Goal: Register for event/course

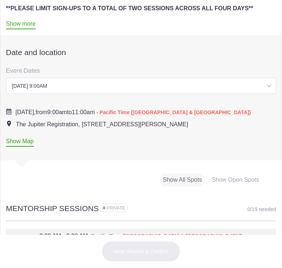
scroll to position [368, 0]
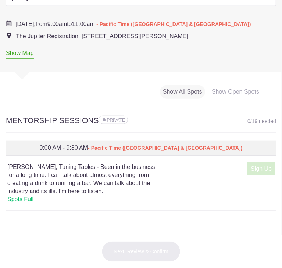
click at [96, 57] on div "Date and location Show Calendar Event Dates [DATE] 9:00AM [DATE] 9:00AM [DATE] …" at bounding box center [141, 2] width 270 height 110
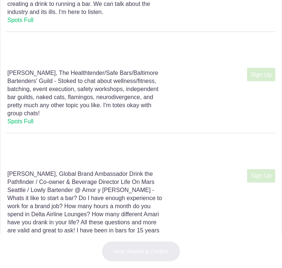
scroll to position [515, 0]
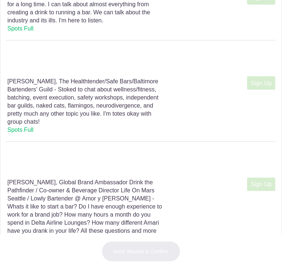
scroll to position [551, 0]
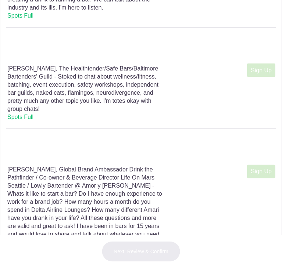
drag, startPoint x: 65, startPoint y: 161, endPoint x: 19, endPoint y: 161, distance: 46.3
copy h4 "[PERSON_NAME]"
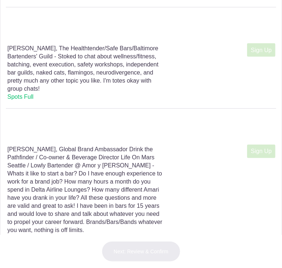
scroll to position [588, 0]
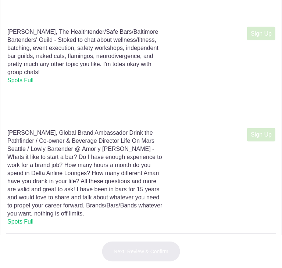
drag, startPoint x: 69, startPoint y: 122, endPoint x: 104, endPoint y: 125, distance: 35.7
copy h4 "Tuning Tables"
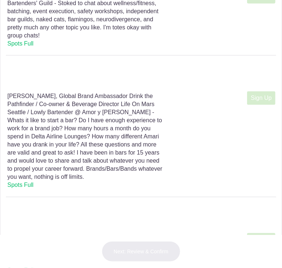
scroll to position [662, 0]
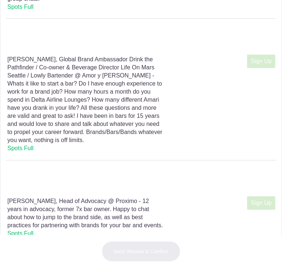
drag, startPoint x: 57, startPoint y: 141, endPoint x: 69, endPoint y: 147, distance: 13.0
copy h4 "The Healthtender/Safe Bars/Baltimore Bartenders' Guild"
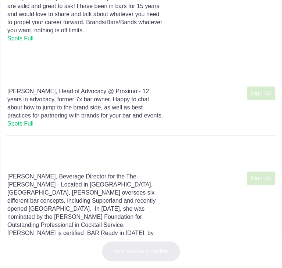
drag, startPoint x: 22, startPoint y: 143, endPoint x: 64, endPoint y: 138, distance: 42.9
copy h4 "[PERSON_NAME]"
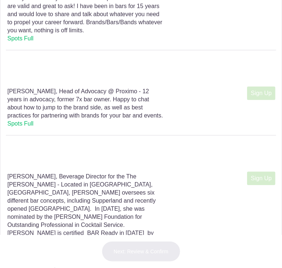
drag, startPoint x: 24, startPoint y: 140, endPoint x: 66, endPoint y: 139, distance: 42.3
drag, startPoint x: 65, startPoint y: 140, endPoint x: 24, endPoint y: 137, distance: 41.2
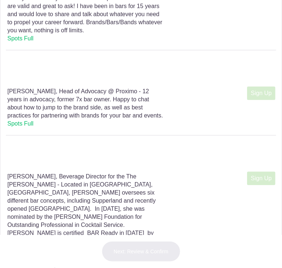
copy h4 "[PERSON_NAME]"
drag, startPoint x: 69, startPoint y: 140, endPoint x: 60, endPoint y: 147, distance: 12.3
copy h4 "Global Brand Ambassador Drink the Pathfinder"
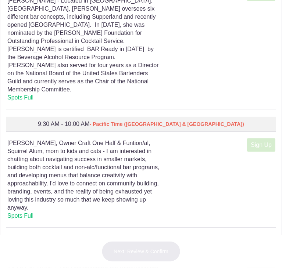
scroll to position [992, 0]
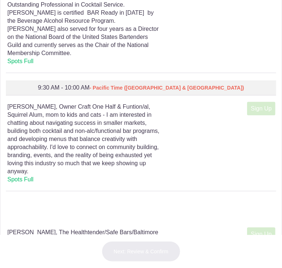
drag, startPoint x: 51, startPoint y: 77, endPoint x: 24, endPoint y: 81, distance: 28.2
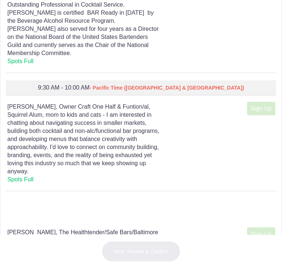
copy h4 "[PERSON_NAME]"
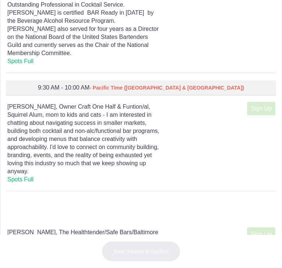
drag, startPoint x: 24, startPoint y: 80, endPoint x: 51, endPoint y: 74, distance: 28.2
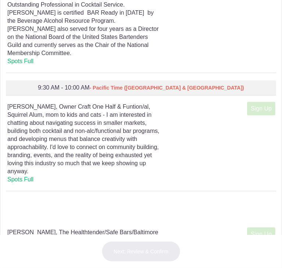
drag, startPoint x: 55, startPoint y: 79, endPoint x: 133, endPoint y: 80, distance: 77.9
copy h4 "Head of Advocacy @ Proximo"
drag, startPoint x: 25, startPoint y: 172, endPoint x: 65, endPoint y: 169, distance: 39.8
click at [65, 65] on h4 "[PERSON_NAME], Beverage Director for the The [PERSON_NAME] - Located in [GEOGRA…" at bounding box center [85, 8] width 156 height 113
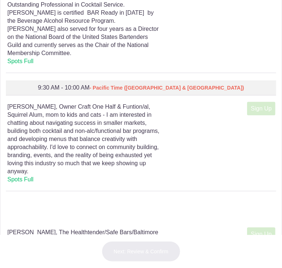
copy h4 "[PERSON_NAME]"
click at [34, 65] on h4 "[PERSON_NAME], Beverage Director for the The [PERSON_NAME] - Located in [GEOGRA…" at bounding box center [85, 8] width 156 height 113
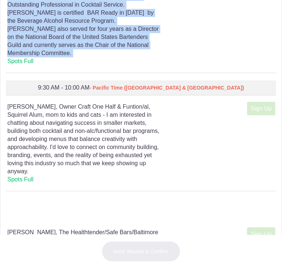
click at [34, 65] on h4 "[PERSON_NAME], Beverage Director for the The [PERSON_NAME] - Located in [GEOGRA…" at bounding box center [85, 8] width 156 height 113
click at [66, 65] on h4 "[PERSON_NAME], Beverage Director for the The [PERSON_NAME] - Located in [GEOGRA…" at bounding box center [85, 8] width 156 height 113
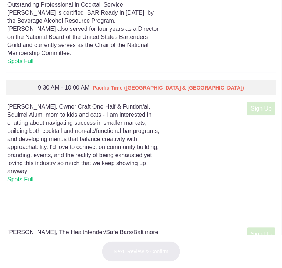
drag, startPoint x: 66, startPoint y: 172, endPoint x: 22, endPoint y: 171, distance: 43.7
copy h4 "[PERSON_NAME]"
drag, startPoint x: 69, startPoint y: 170, endPoint x: 70, endPoint y: 180, distance: 9.6
click at [70, 65] on h4 "[PERSON_NAME], Beverage Director for the The [PERSON_NAME] - Located in [GEOGRA…" at bounding box center [85, 8] width 156 height 113
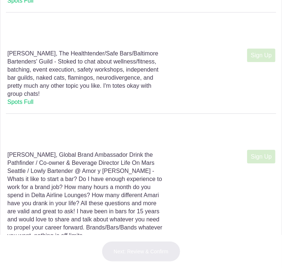
scroll to position [1176, 0]
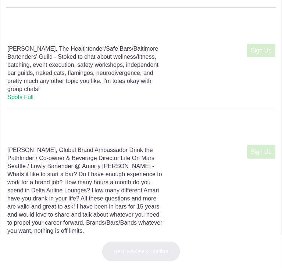
drag, startPoint x: 21, startPoint y: 131, endPoint x: 58, endPoint y: 129, distance: 37.2
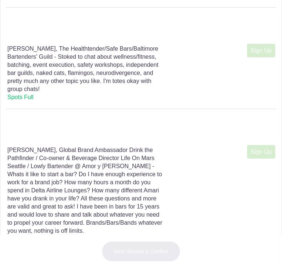
drag, startPoint x: 58, startPoint y: 132, endPoint x: 24, endPoint y: 134, distance: 34.6
drag, startPoint x: 62, startPoint y: 131, endPoint x: 143, endPoint y: 128, distance: 81.6
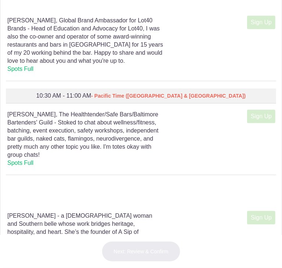
scroll to position [2058, 0]
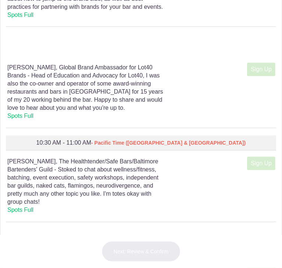
drag, startPoint x: 22, startPoint y: 95, endPoint x: 84, endPoint y: 100, distance: 61.5
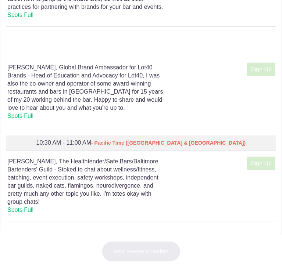
drag, startPoint x: 83, startPoint y: 97, endPoint x: 16, endPoint y: 96, distance: 67.3
drag, startPoint x: 64, startPoint y: 128, endPoint x: 134, endPoint y: 127, distance: 69.8
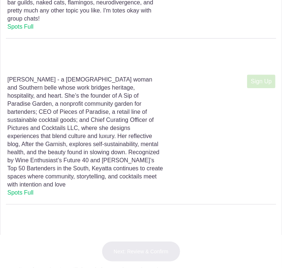
scroll to position [2279, 0]
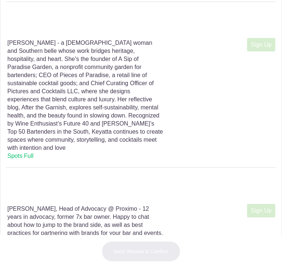
drag, startPoint x: 22, startPoint y: 143, endPoint x: 54, endPoint y: 143, distance: 32.3
drag, startPoint x: 58, startPoint y: 143, endPoint x: 43, endPoint y: 154, distance: 18.9
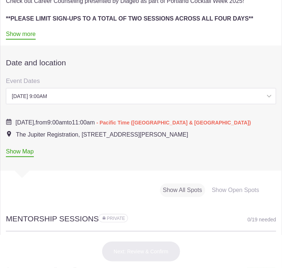
scroll to position [338, 0]
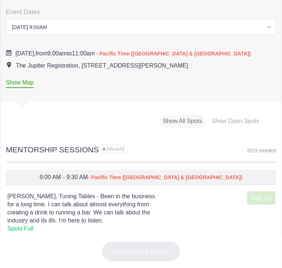
click at [0, 0] on div "[DATE] 9:00am - 11:00am" at bounding box center [0, 0] width 0 height 0
click at [0, 0] on span "[DATE]" at bounding box center [0, 0] width 0 height 0
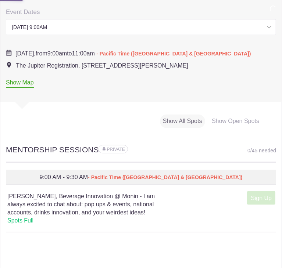
click at [92, 35] on select "[DATE] 9:00AM [DATE] 9:00AM [DATE] 9:00AM [DATE] 9:00AM" at bounding box center [141, 27] width 270 height 16
click at [75, 35] on select "[DATE] 9:00AM [DATE] 9:00AM [DATE] 9:00AM [DATE] 9:00AM" at bounding box center [141, 27] width 270 height 16
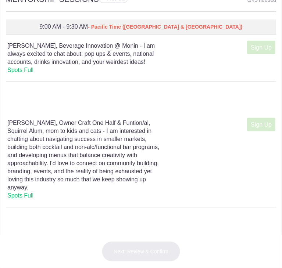
scroll to position [559, 0]
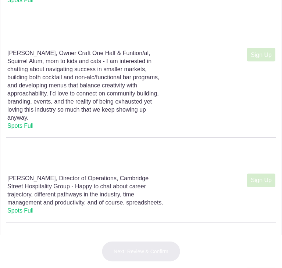
drag, startPoint x: 21, startPoint y: 151, endPoint x: 65, endPoint y: 147, distance: 44.3
drag, startPoint x: 69, startPoint y: 151, endPoint x: 148, endPoint y: 151, distance: 79.0
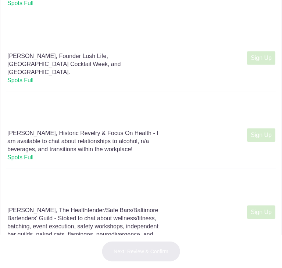
scroll to position [779, 0]
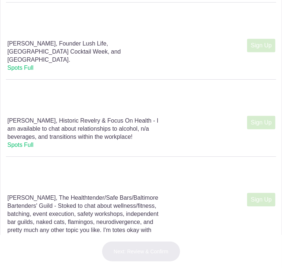
drag, startPoint x: 24, startPoint y: 151, endPoint x: 61, endPoint y: 150, distance: 37.5
drag, startPoint x: 66, startPoint y: 148, endPoint x: 85, endPoint y: 158, distance: 21.0
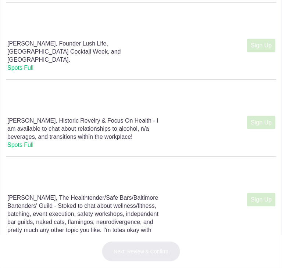
drag, startPoint x: 127, startPoint y: 150, endPoint x: 85, endPoint y: 158, distance: 42.2
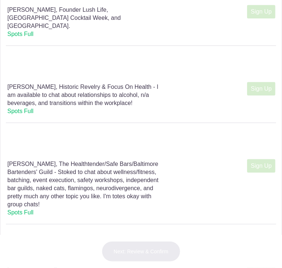
scroll to position [889, 0]
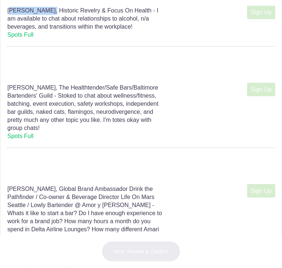
drag, startPoint x: 23, startPoint y: 200, endPoint x: 64, endPoint y: 200, distance: 41.2
click at [64, 46] on div "9:00 AM - 9:30 AM [PERSON_NAME], Historic Revelry & Focus On Health - I am avai…" at bounding box center [141, 7] width 270 height 77
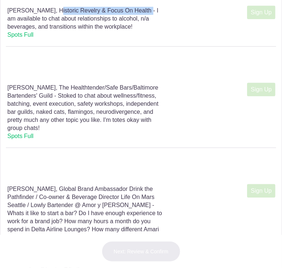
drag, startPoint x: 69, startPoint y: 202, endPoint x: 40, endPoint y: 208, distance: 30.5
click at [40, 39] on h4 "[PERSON_NAME], Historic Revelry & Focus On Health - I am available to chat abou…" at bounding box center [85, 23] width 156 height 32
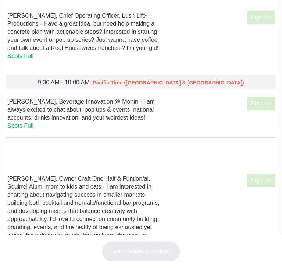
scroll to position [1404, 0]
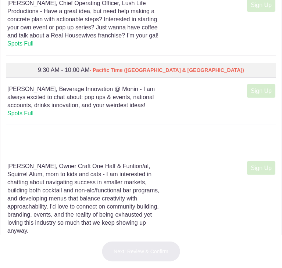
drag, startPoint x: 20, startPoint y: 132, endPoint x: 59, endPoint y: 130, distance: 39.4
drag, startPoint x: 64, startPoint y: 133, endPoint x: 89, endPoint y: 133, distance: 25.0
drag, startPoint x: 24, startPoint y: 133, endPoint x: 59, endPoint y: 132, distance: 35.7
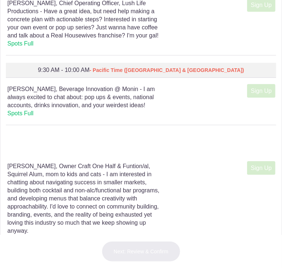
drag, startPoint x: 62, startPoint y: 133, endPoint x: 119, endPoint y: 136, distance: 57.0
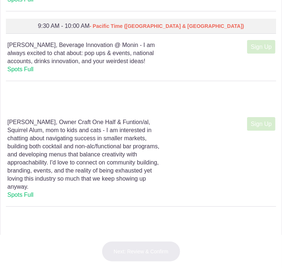
scroll to position [1514, 0]
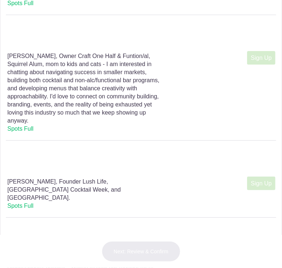
drag, startPoint x: 19, startPoint y: 131, endPoint x: 84, endPoint y: 133, distance: 65.1
drag, startPoint x: 86, startPoint y: 135, endPoint x: 80, endPoint y: 141, distance: 8.8
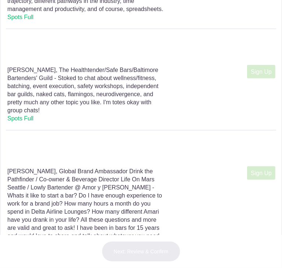
scroll to position [1918, 0]
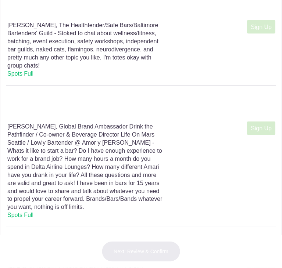
drag, startPoint x: 25, startPoint y: 110, endPoint x: 46, endPoint y: 113, distance: 21.6
drag, startPoint x: 21, startPoint y: 119, endPoint x: 84, endPoint y: 119, distance: 63.2
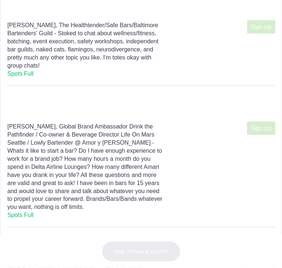
drag, startPoint x: 82, startPoint y: 119, endPoint x: 24, endPoint y: 120, distance: 58.4
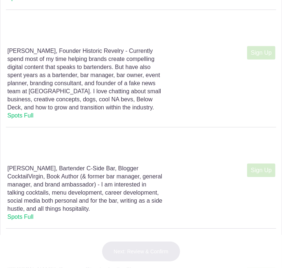
scroll to position [2359, 0]
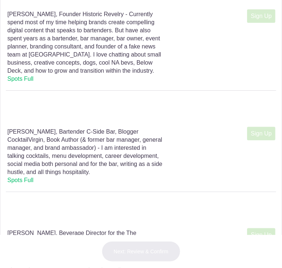
drag, startPoint x: 61, startPoint y: 123, endPoint x: 122, endPoint y: 125, distance: 60.3
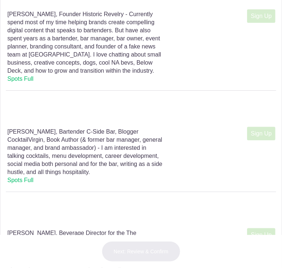
drag, startPoint x: 61, startPoint y: 124, endPoint x: 49, endPoint y: 133, distance: 15.6
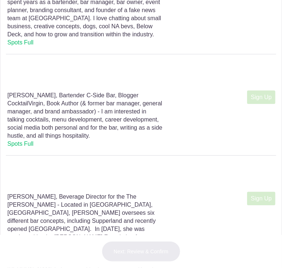
scroll to position [2506, 0]
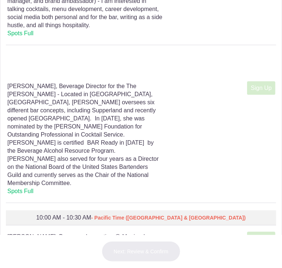
drag, startPoint x: 23, startPoint y: 170, endPoint x: 55, endPoint y: 169, distance: 31.6
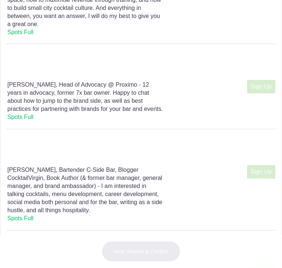
scroll to position [3499, 0]
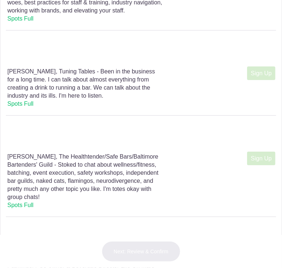
scroll to position [4234, 0]
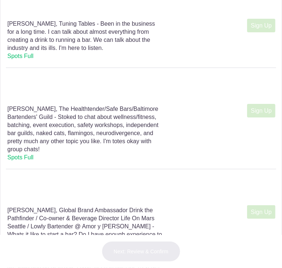
drag, startPoint x: 22, startPoint y: 136, endPoint x: 70, endPoint y: 137, distance: 48.5
drag, startPoint x: 74, startPoint y: 136, endPoint x: 40, endPoint y: 144, distance: 34.9
drag, startPoint x: 21, startPoint y: 134, endPoint x: 70, endPoint y: 139, distance: 49.1
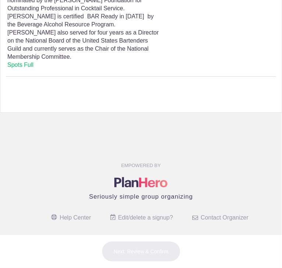
scroll to position [5263, 0]
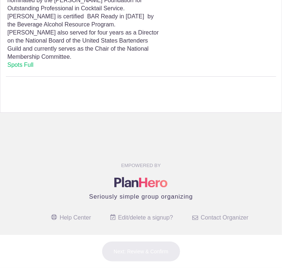
drag, startPoint x: 59, startPoint y: 126, endPoint x: 18, endPoint y: 126, distance: 40.8
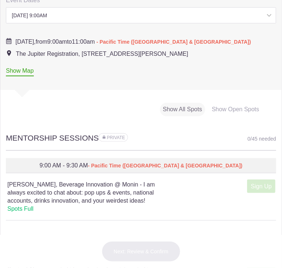
scroll to position [404, 0]
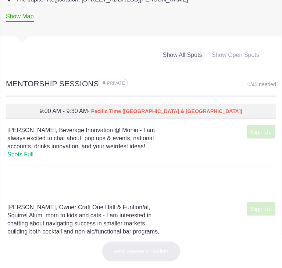
click at [0, 0] on div "[DATE] 9:00am - 11:00am" at bounding box center [0, 0] width 0 height 0
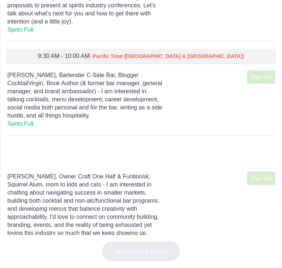
scroll to position [992, 0]
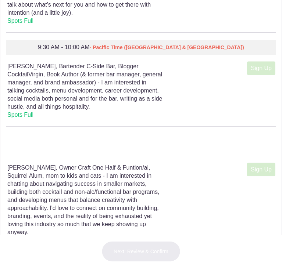
drag, startPoint x: 24, startPoint y: 139, endPoint x: 84, endPoint y: 137, distance: 59.9
drag, startPoint x: 89, startPoint y: 138, endPoint x: 59, endPoint y: 150, distance: 32.7
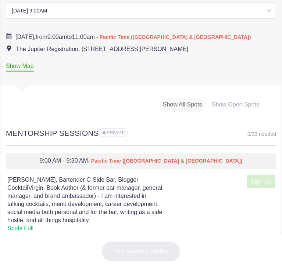
scroll to position [368, 0]
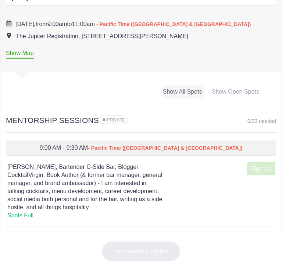
click at [0, 0] on div "[DATE] 9:00am - 11:00am" at bounding box center [0, 0] width 0 height 0
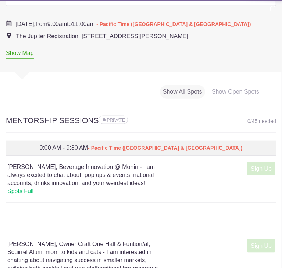
click at [0, 0] on div "[DATE] 9:00am - 11:00am" at bounding box center [0, 0] width 0 height 0
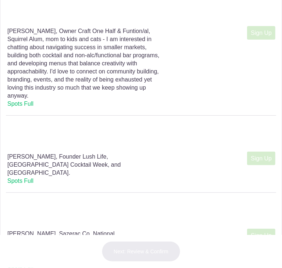
scroll to position [1580, 0]
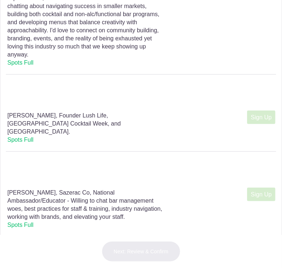
drag, startPoint x: 25, startPoint y: 68, endPoint x: 83, endPoint y: 69, distance: 58.4
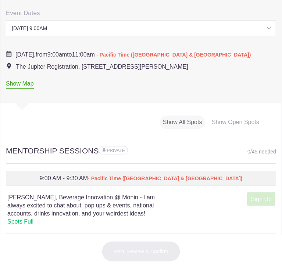
scroll to position [331, 0]
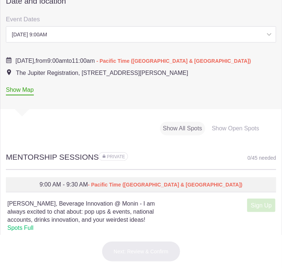
click at [0, 0] on span "11:00am" at bounding box center [0, 0] width 0 height 0
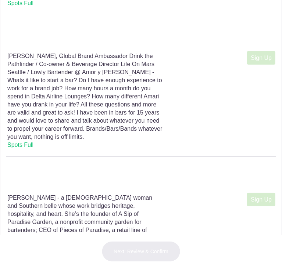
scroll to position [1580, 0]
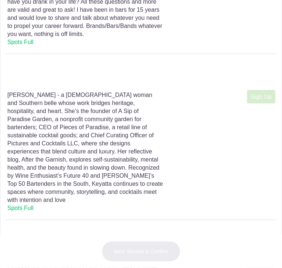
drag, startPoint x: 24, startPoint y: 92, endPoint x: 61, endPoint y: 92, distance: 36.8
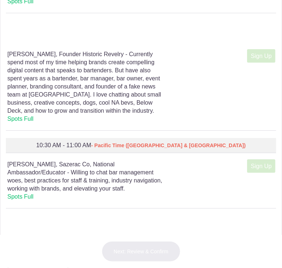
scroll to position [3197, 0]
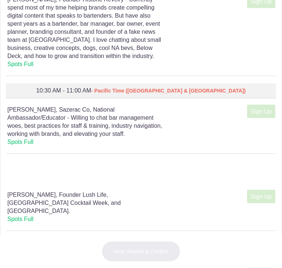
drag, startPoint x: 23, startPoint y: 77, endPoint x: 63, endPoint y: 76, distance: 39.7
drag, startPoint x: 68, startPoint y: 75, endPoint x: 61, endPoint y: 82, distance: 9.9
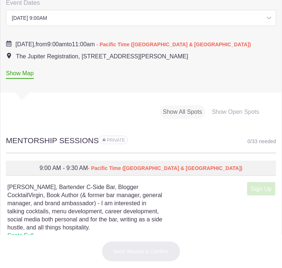
scroll to position [337, 0]
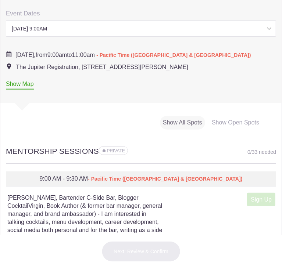
click at [0, 0] on span "[DATE]" at bounding box center [0, 0] width 0 height 0
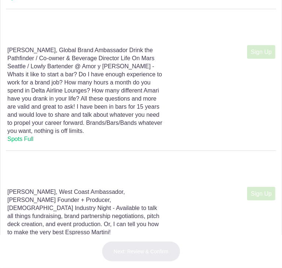
scroll to position [1402, 0]
